Goal: Information Seeking & Learning: Understand process/instructions

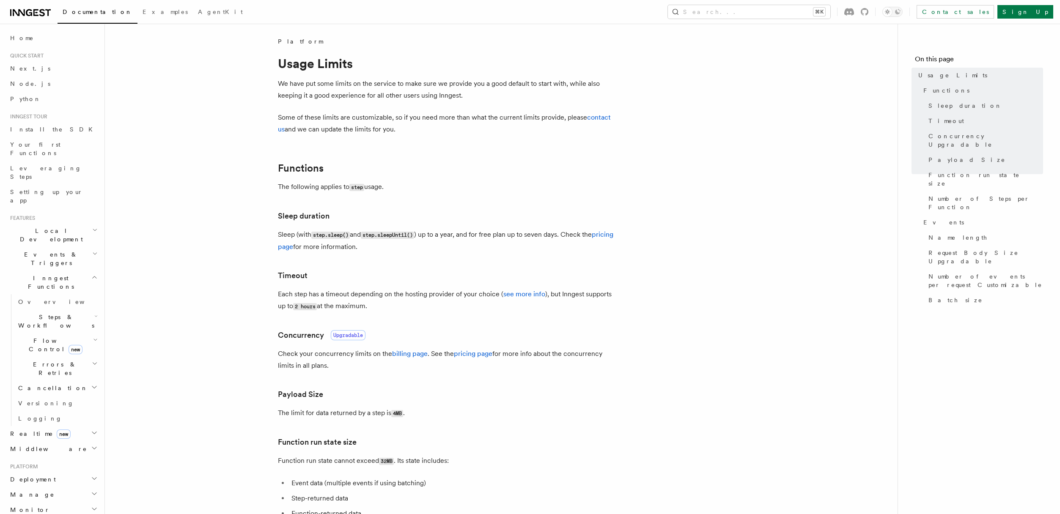
click at [458, 100] on p "We have put some limits on the service to make sure we provide you a good defau…" at bounding box center [447, 90] width 338 height 24
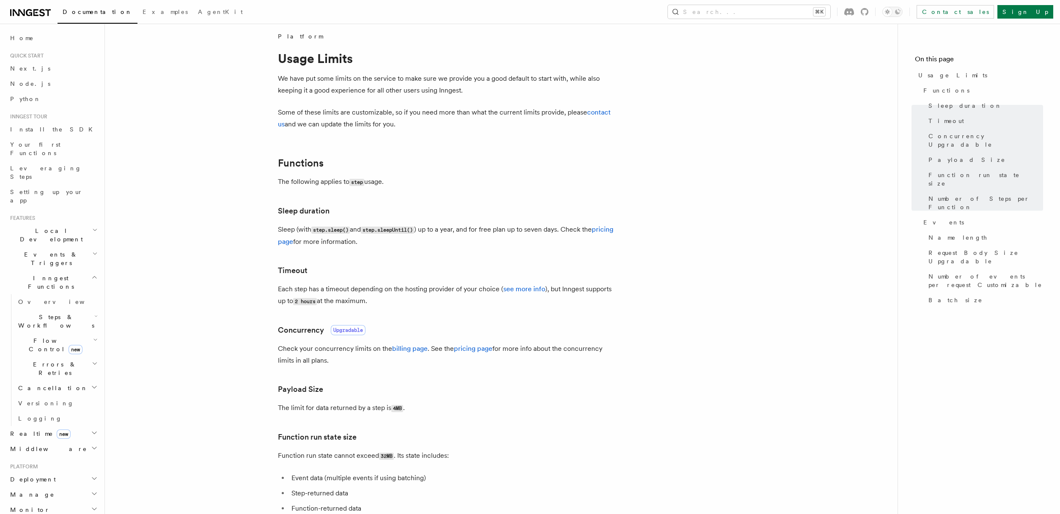
scroll to position [5, 0]
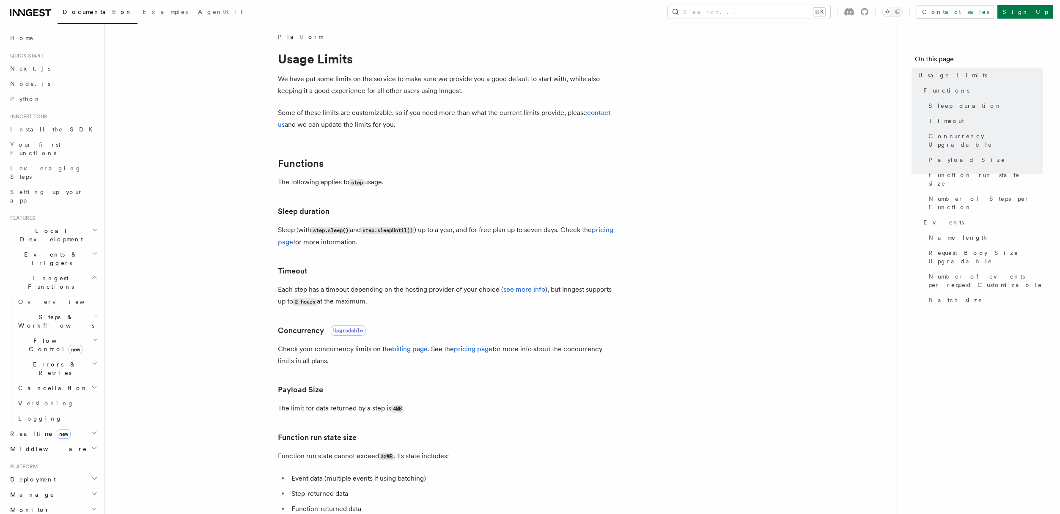
click at [457, 164] on h2 "Functions" at bounding box center [447, 164] width 338 height 12
click at [410, 233] on code "step.sleepUntil()" at bounding box center [387, 230] width 53 height 7
click at [516, 291] on link "see more info" at bounding box center [524, 290] width 42 height 8
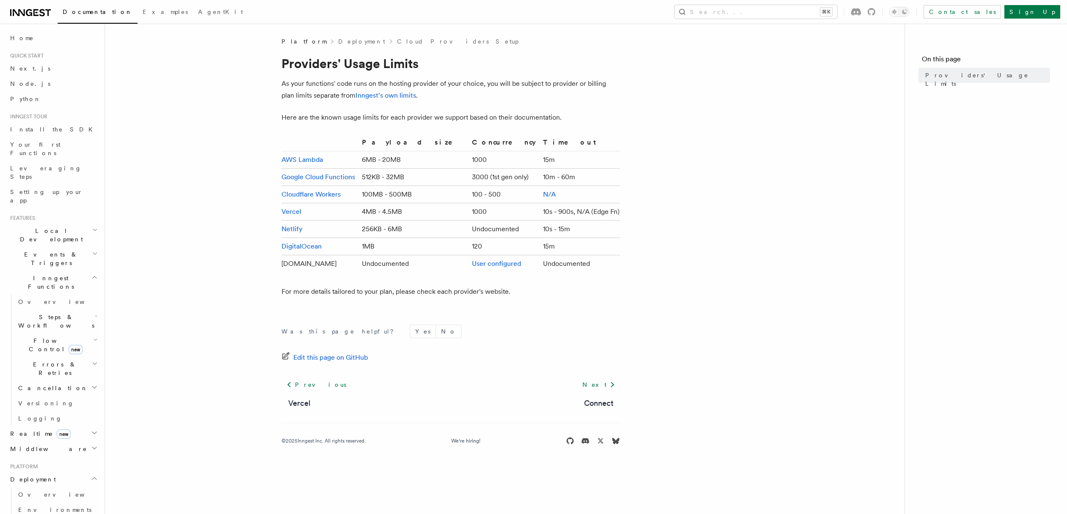
click at [211, 140] on article "Platform Deployment Cloud Providers Setup Providers' Usage Limits As your funct…" at bounding box center [504, 251] width 772 height 429
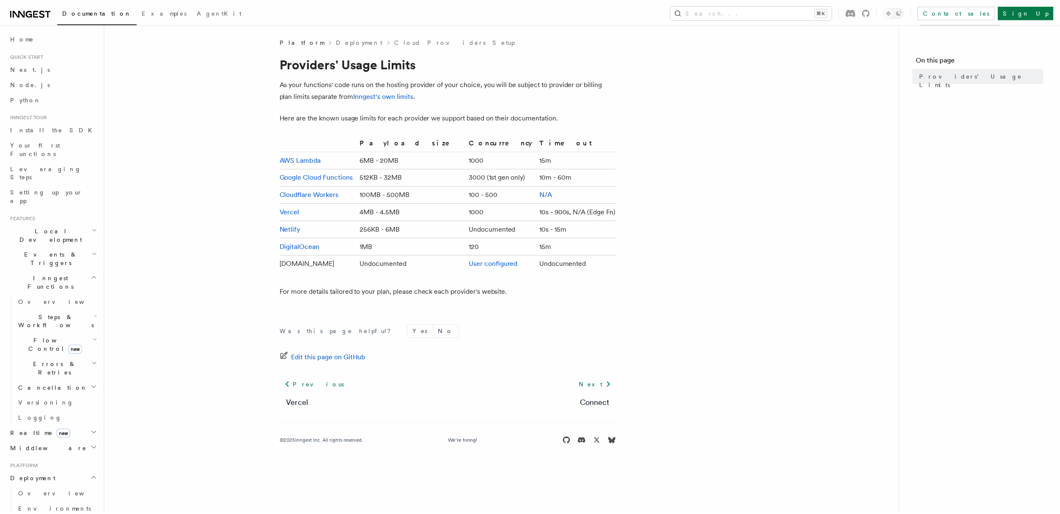
scroll to position [5, 0]
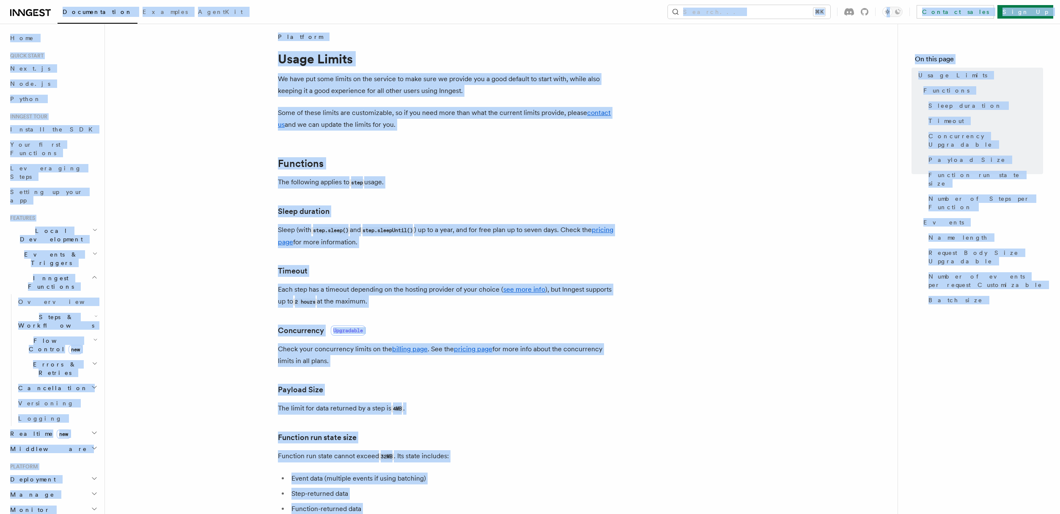
copy body "Documentation Examples AgentKit Search... ⌘K Contact sales Sign Up Search... Do…"
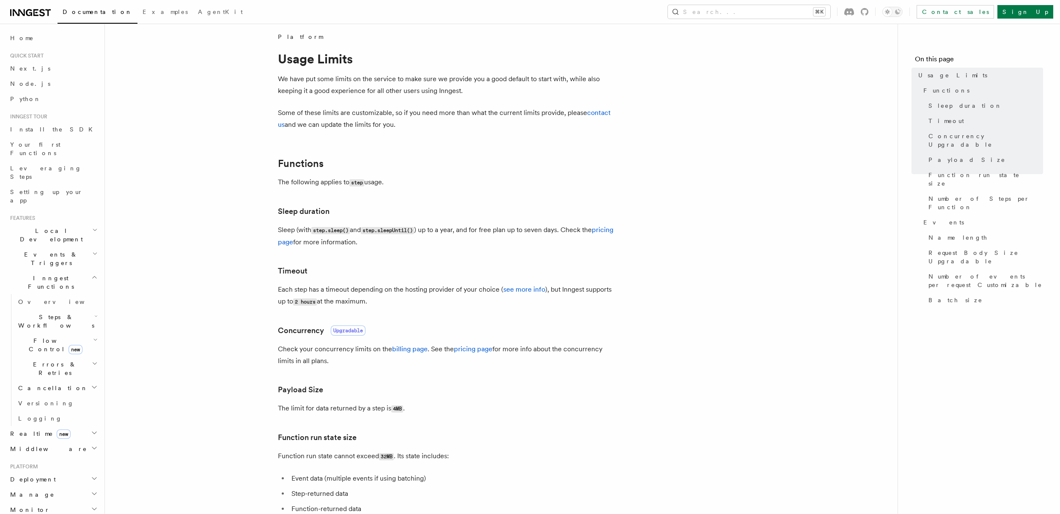
click at [401, 235] on p "Sleep (with step.sleep() and step.sleepUntil() ) up to a year, and for free pla…" at bounding box center [447, 236] width 338 height 24
click at [508, 287] on link "see more info" at bounding box center [524, 290] width 42 height 8
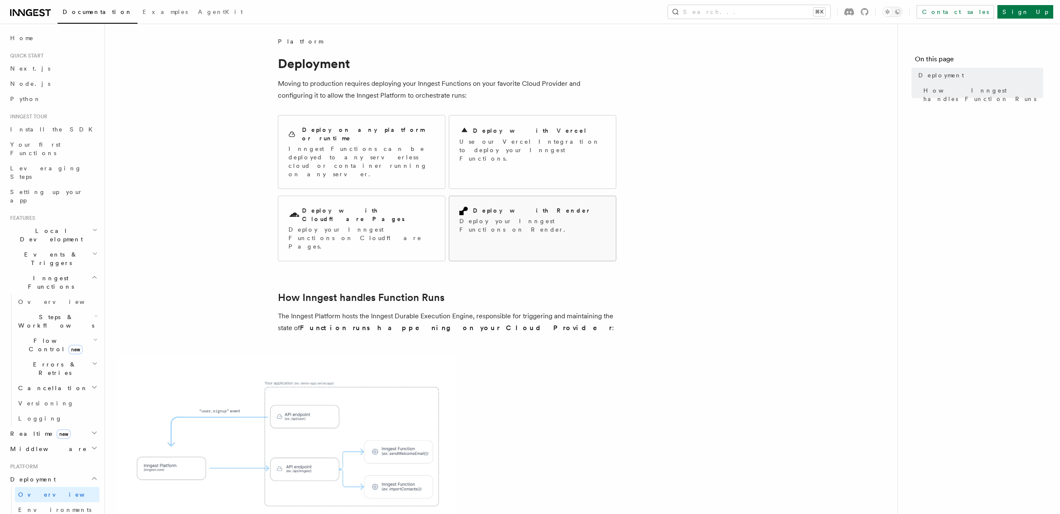
click at [498, 206] on h2 "Deploy with Render" at bounding box center [532, 210] width 118 height 8
